Goal: Information Seeking & Learning: Learn about a topic

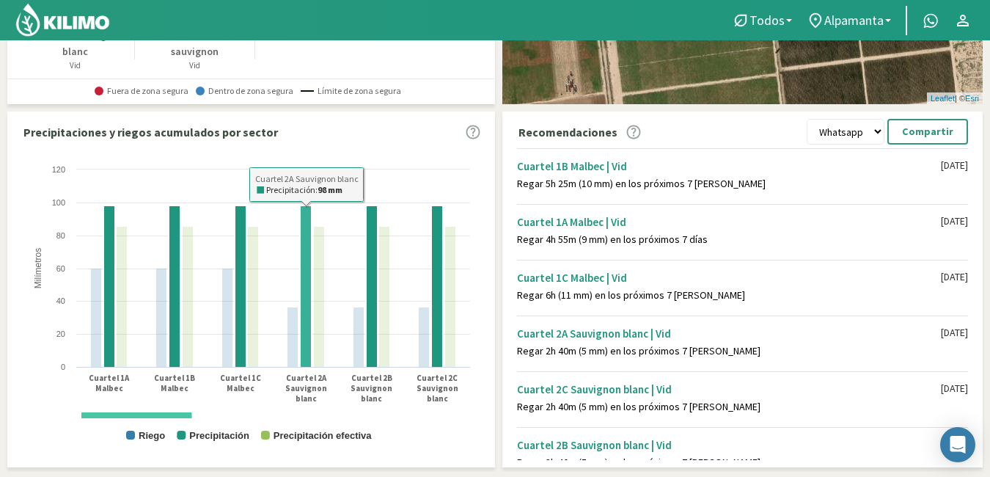
scroll to position [411, 0]
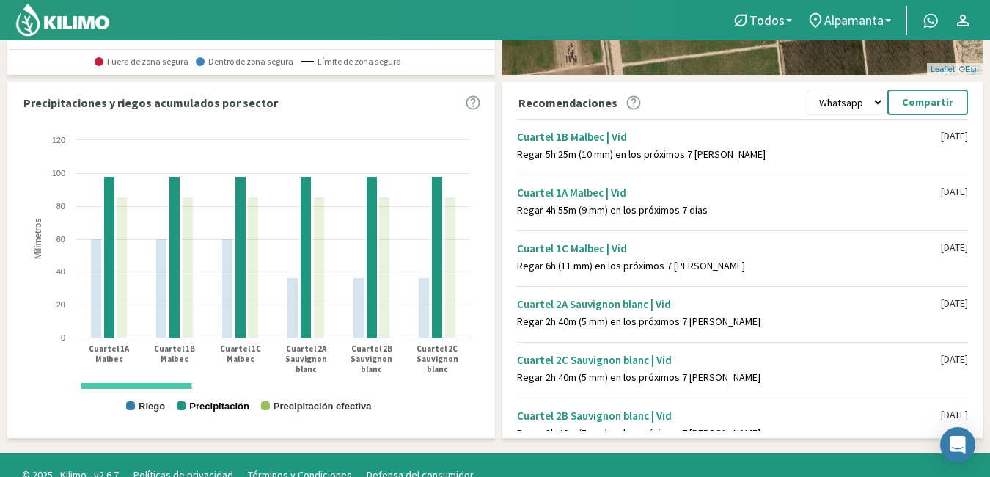
click at [202, 405] on text "Precipitación" at bounding box center [219, 405] width 60 height 11
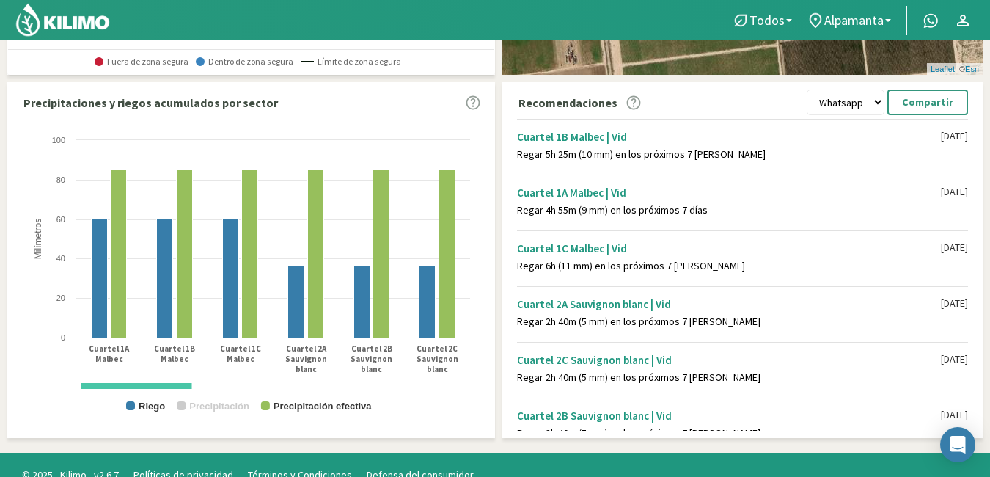
scroll to position [0, 0]
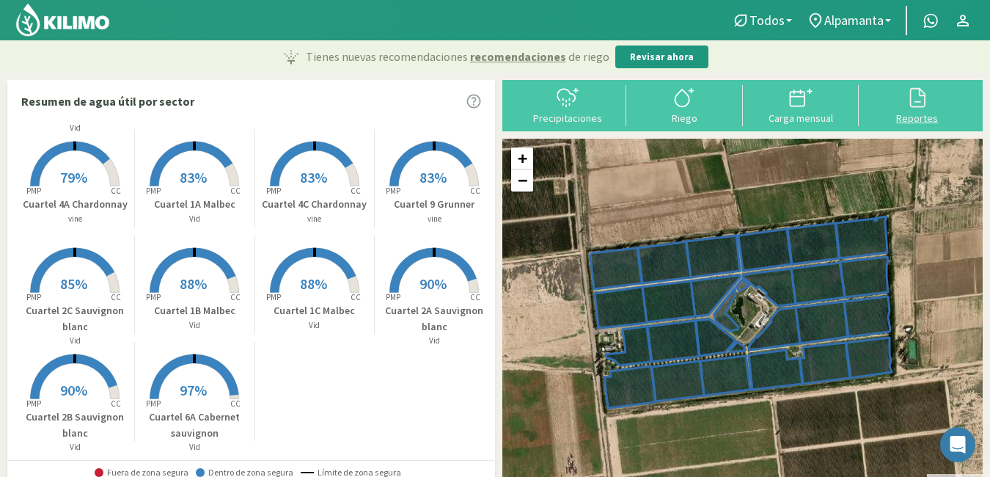
click at [908, 117] on div "Reportes" at bounding box center [917, 118] width 108 height 10
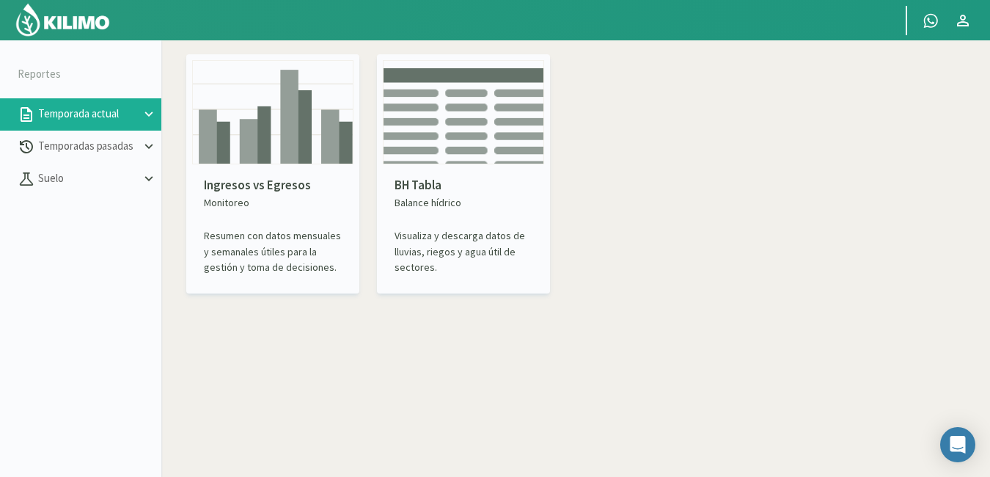
click at [282, 180] on p "Ingresos vs Egresos" at bounding box center [273, 185] width 138 height 19
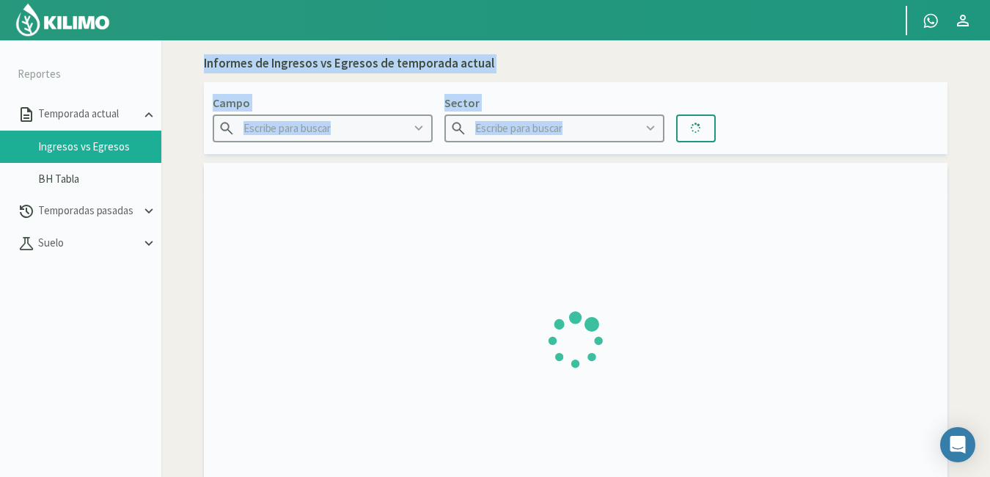
type input "Alpamanta"
type input "Cuartel 1A Malbec"
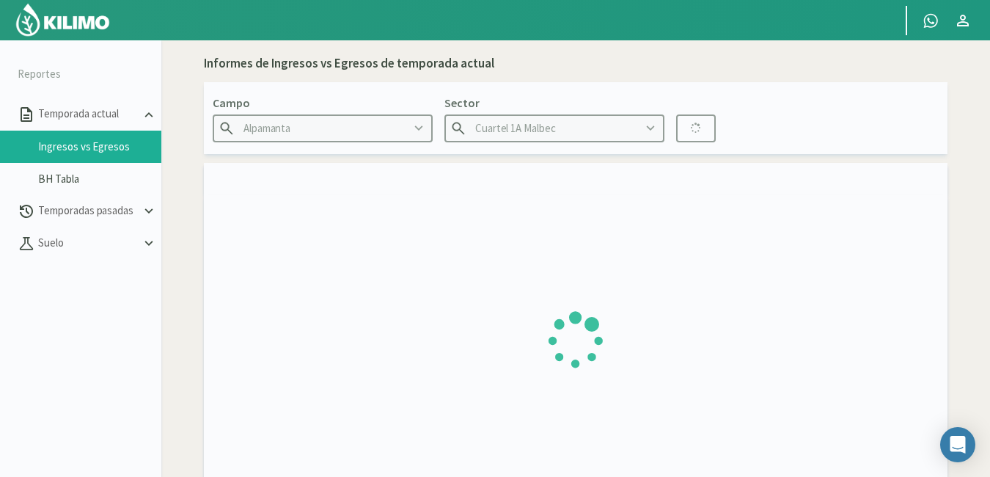
type input "[DATE] - [DATE]"
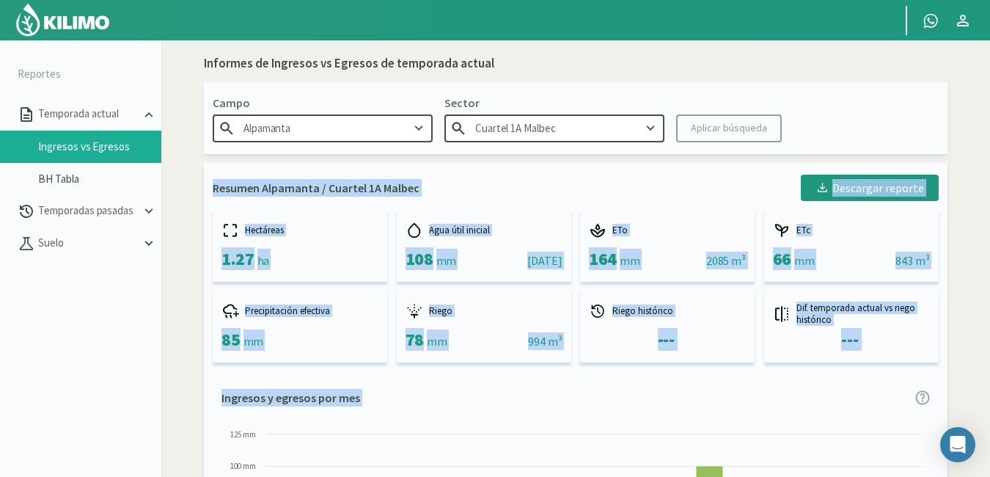
drag, startPoint x: 282, startPoint y: 180, endPoint x: 185, endPoint y: 221, distance: 105.1
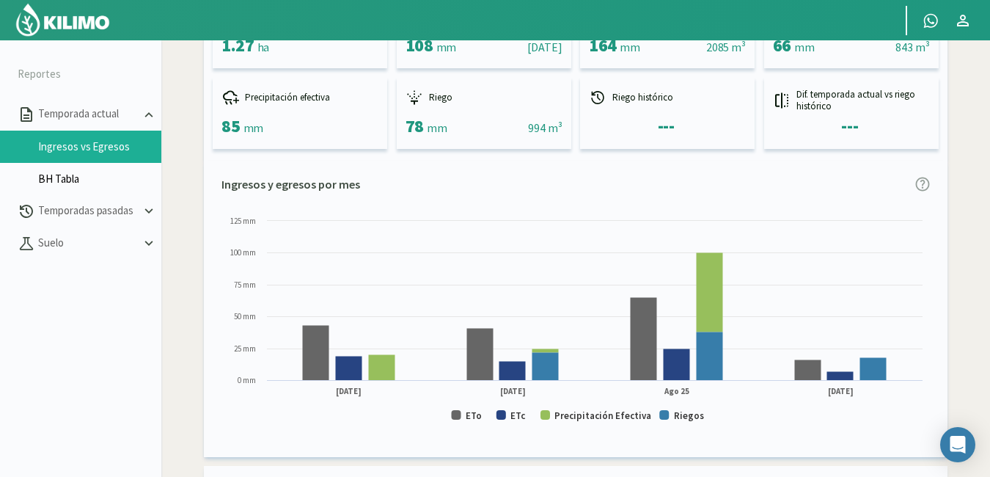
click at [65, 176] on link "BH Tabla" at bounding box center [99, 178] width 123 height 13
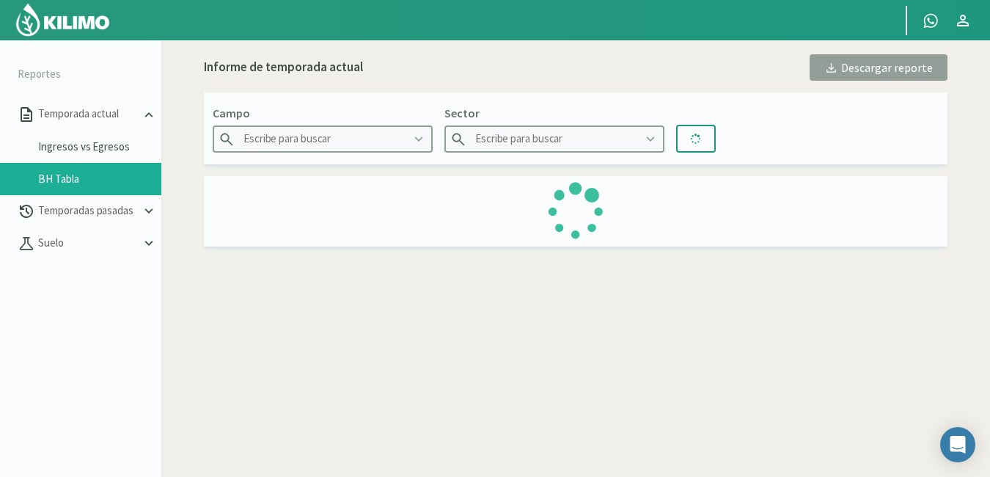
type input "Alpamanta"
type input "Cuartel 1A Malbec"
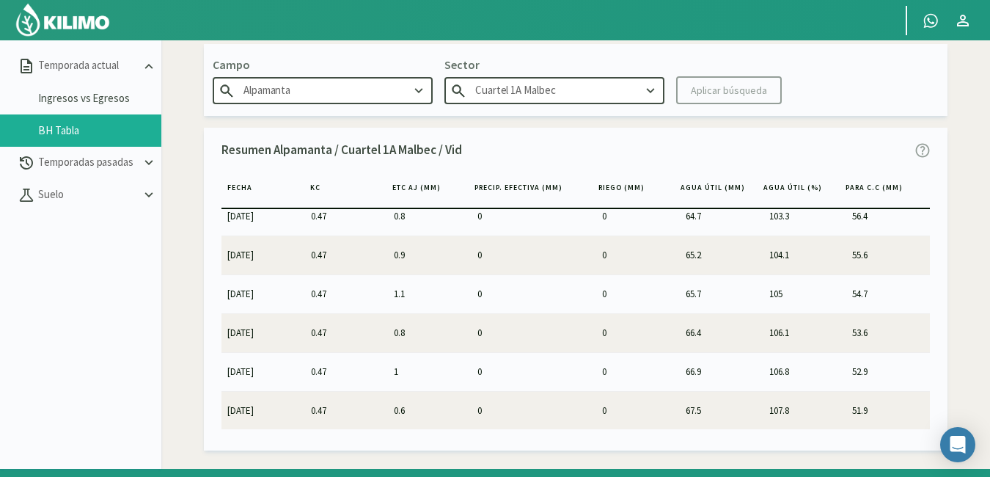
scroll to position [84, 0]
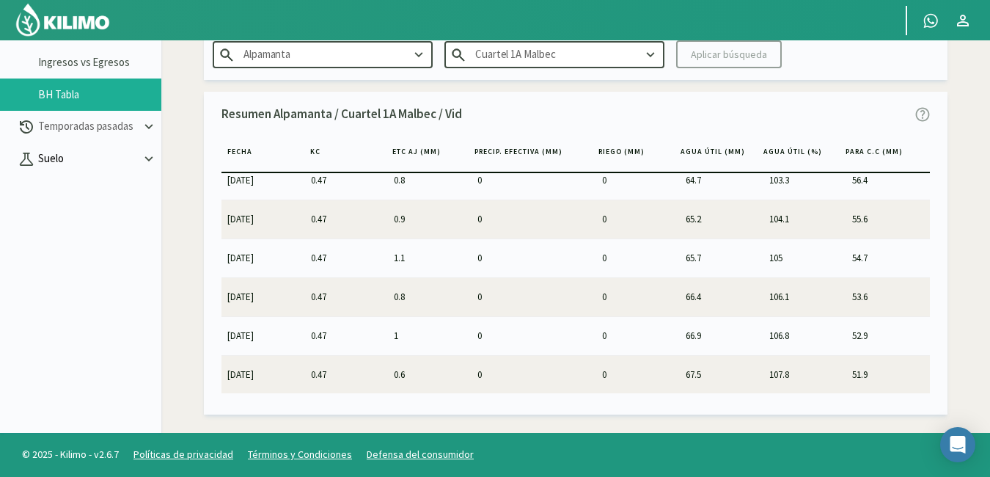
click at [121, 155] on p "Suelo" at bounding box center [88, 158] width 106 height 17
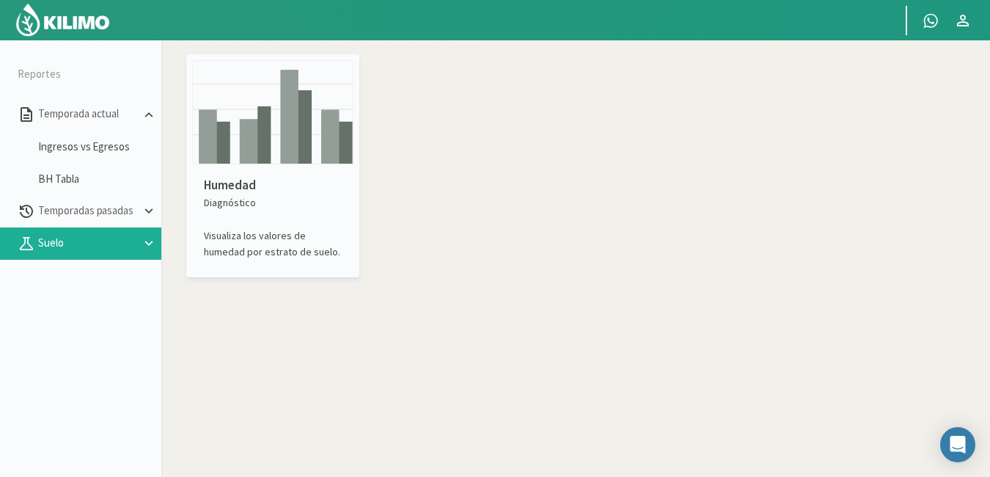
click at [253, 147] on img at bounding box center [272, 112] width 161 height 104
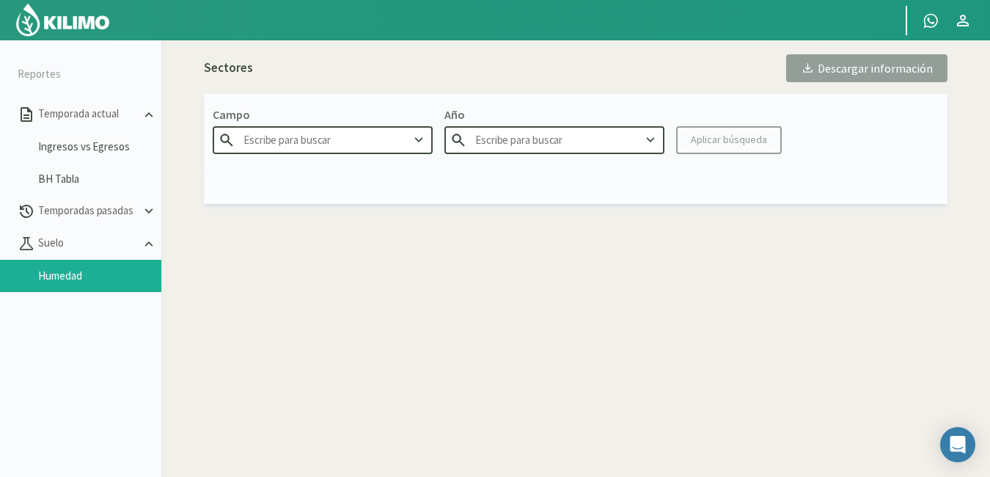
type input "Alpamanta"
type input "2025"
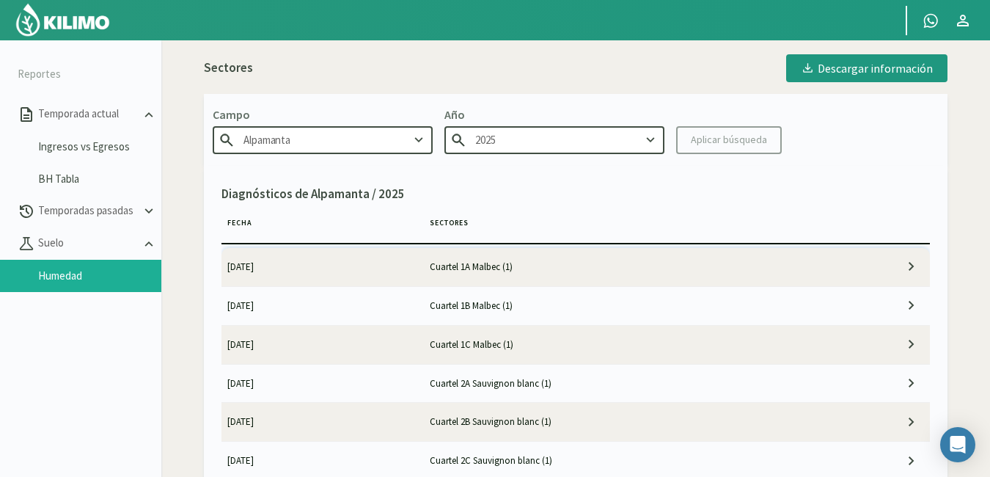
click at [892, 266] on td at bounding box center [878, 267] width 101 height 38
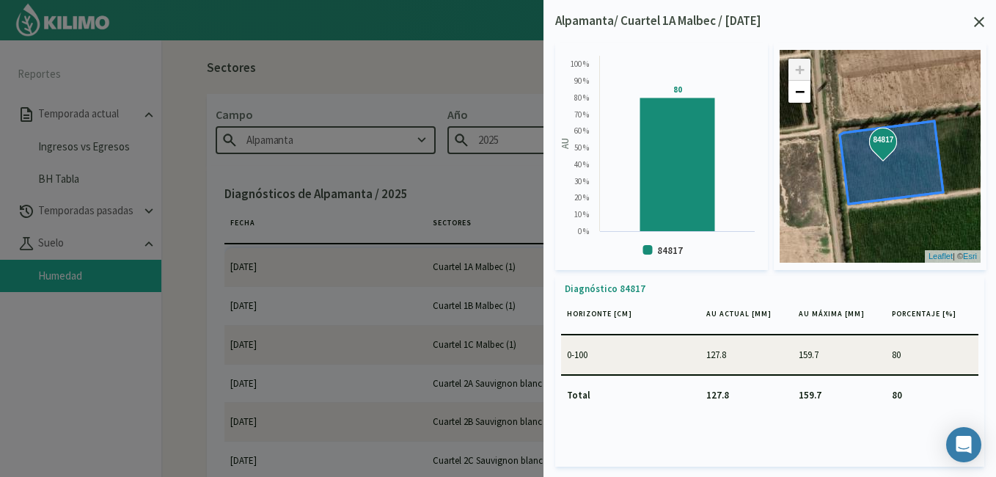
click at [863, 163] on icon at bounding box center [890, 162] width 103 height 83
click at [880, 145] on strong "84817" at bounding box center [883, 139] width 23 height 11
click at [974, 31] on div "Created with Highcharts 9.2.2 AU 80 ​ 80 84817 0 % 10 % 20 % 30 % 40 % 50 % 60 …" at bounding box center [769, 257] width 429 height 453
click at [980, 22] on icon at bounding box center [979, 22] width 10 height 10
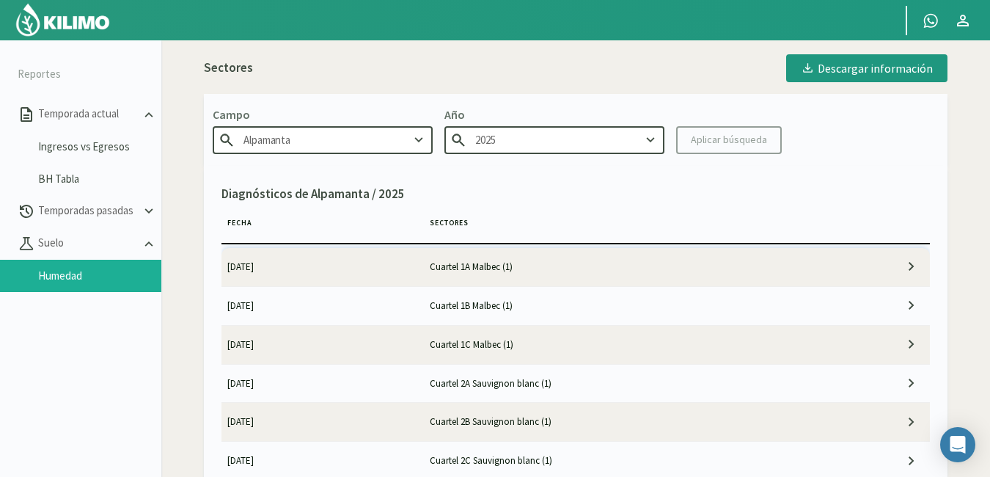
click at [902, 306] on icon at bounding box center [911, 305] width 18 height 18
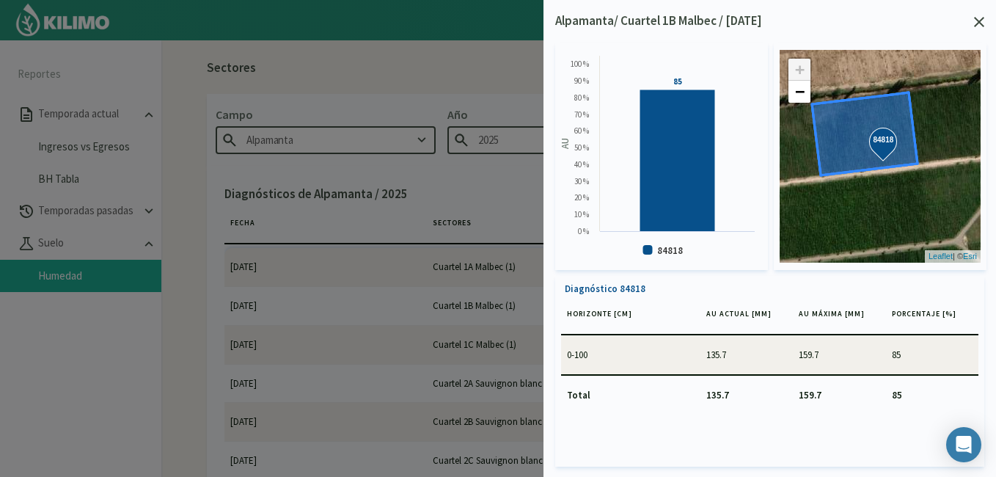
click at [479, 212] on div at bounding box center [498, 238] width 996 height 477
click at [970, 22] on div "Alpamanta/ Cuartel 1B Malbec / [DATE]" at bounding box center [769, 21] width 429 height 19
click at [979, 24] on icon at bounding box center [979, 22] width 10 height 10
